Goal: Navigation & Orientation: Find specific page/section

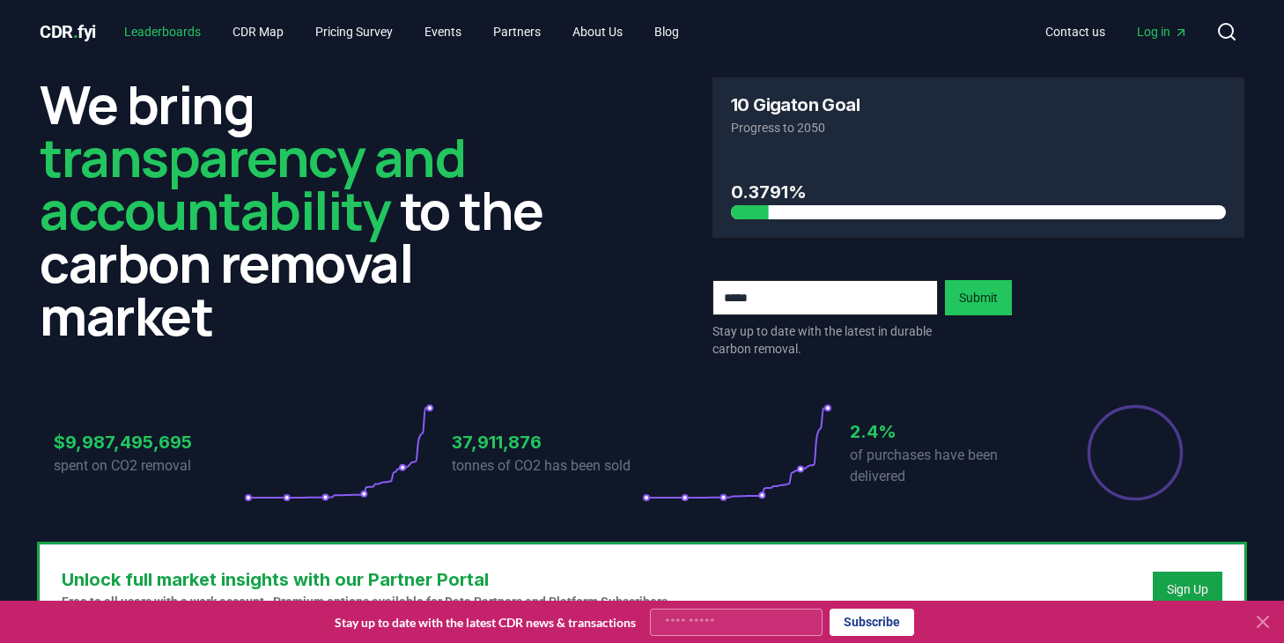
click at [167, 36] on link "Leaderboards" at bounding box center [162, 32] width 105 height 32
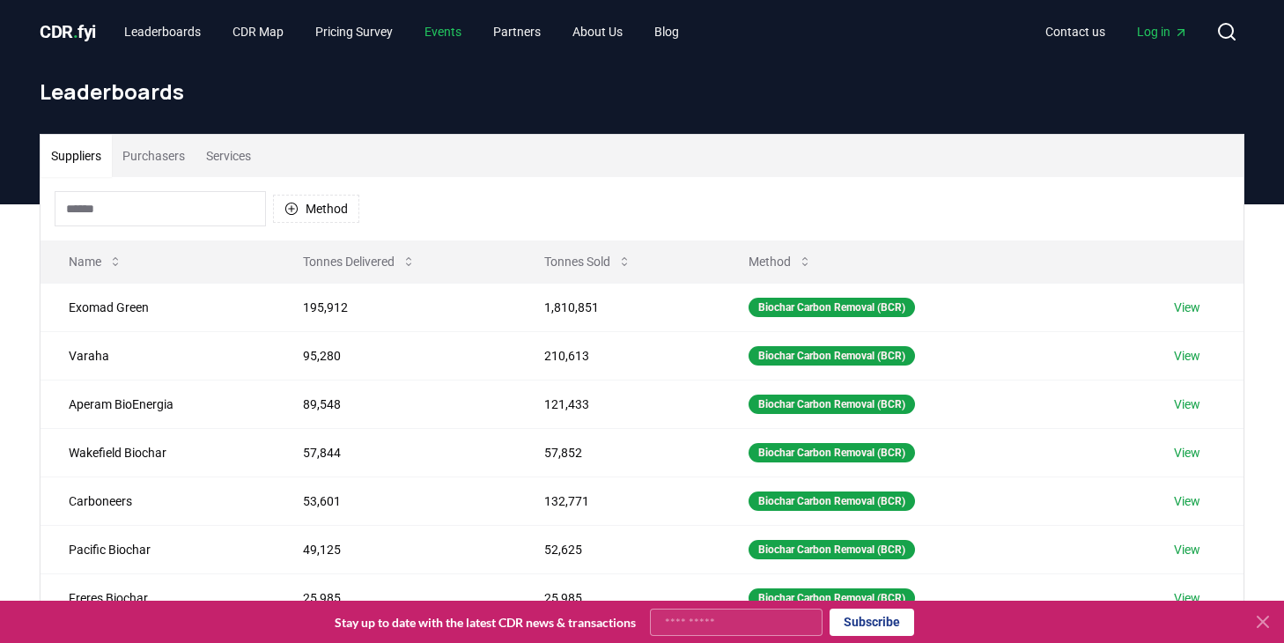
click at [470, 31] on link "Events" at bounding box center [443, 32] width 65 height 32
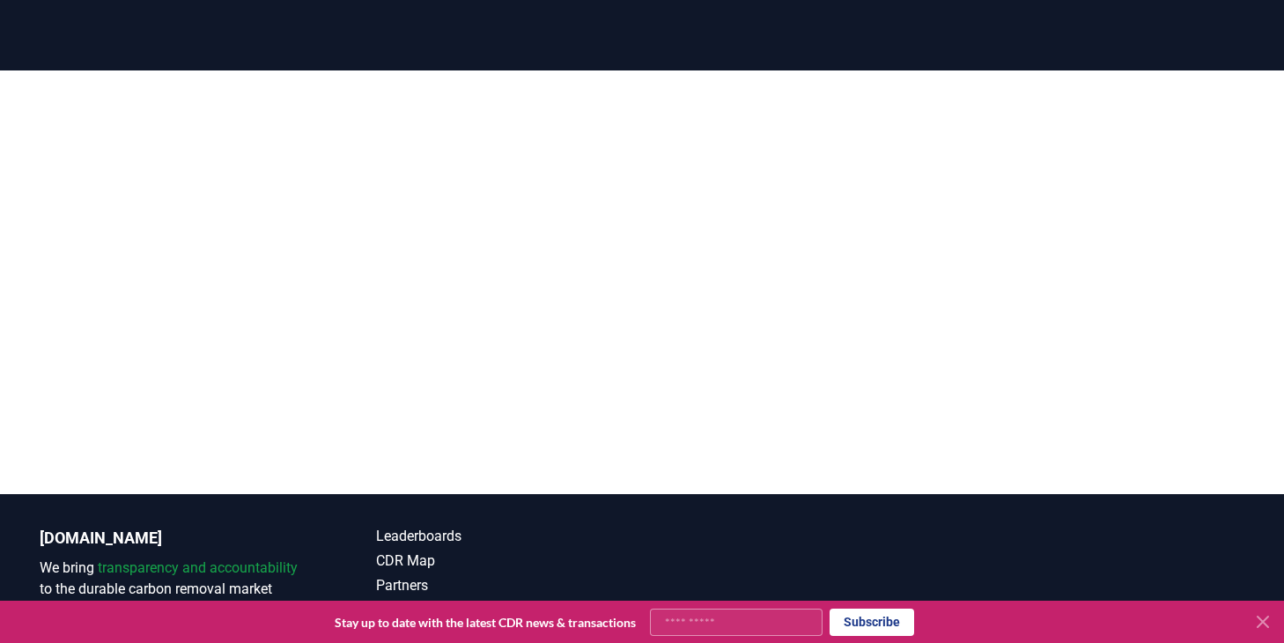
scroll to position [315, 0]
